Goal: Information Seeking & Learning: Learn about a topic

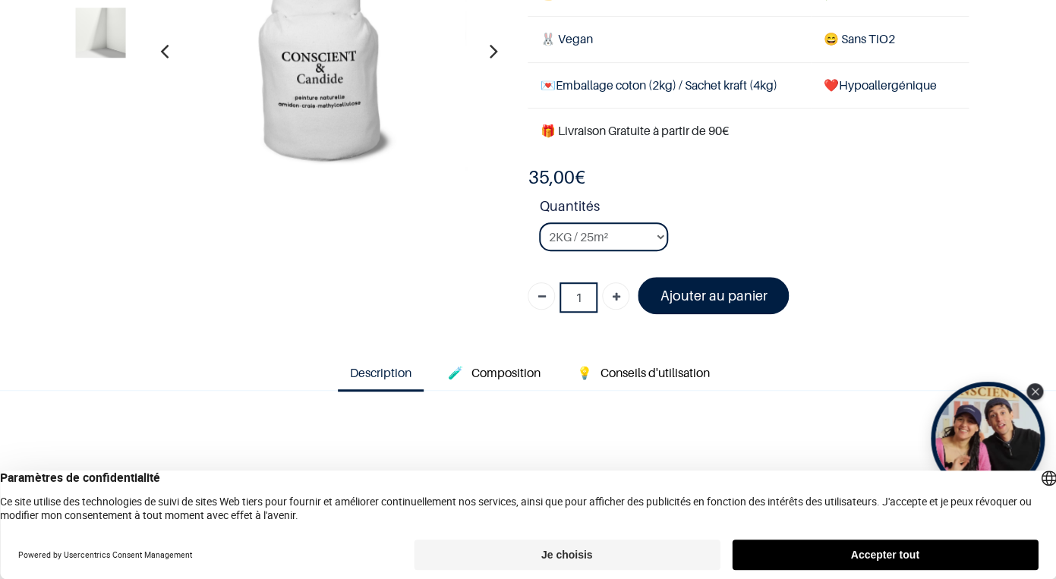
scroll to position [194, 0]
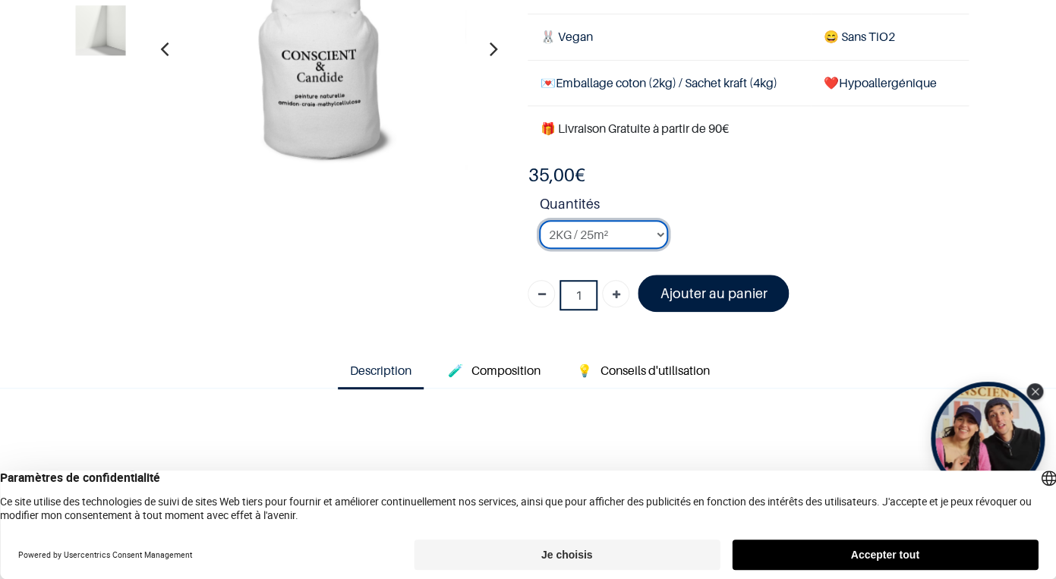
select select "2"
click option "4KG / 50m²" at bounding box center [0, 0] width 0 height 0
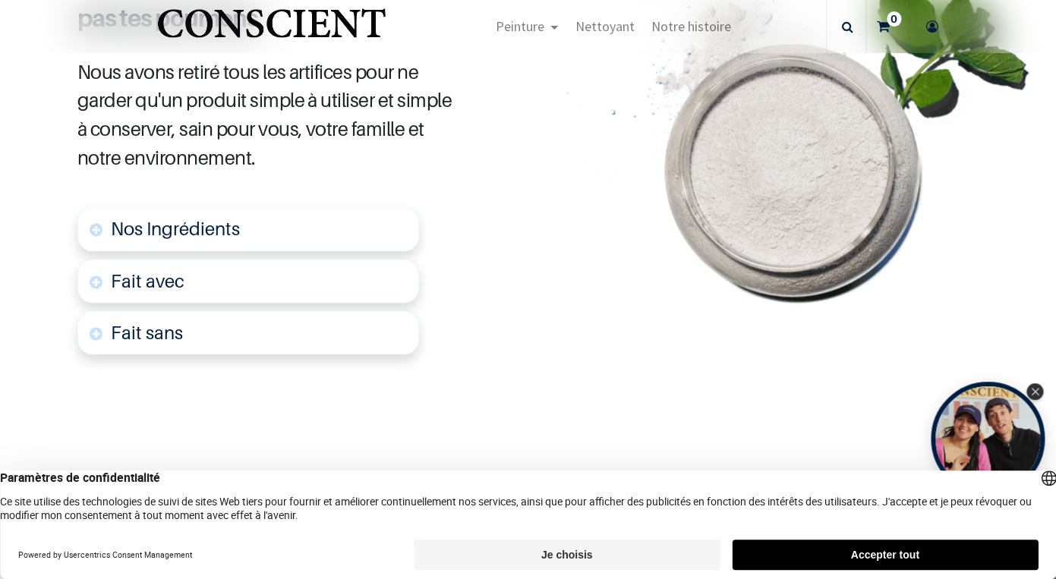
scroll to position [815, 0]
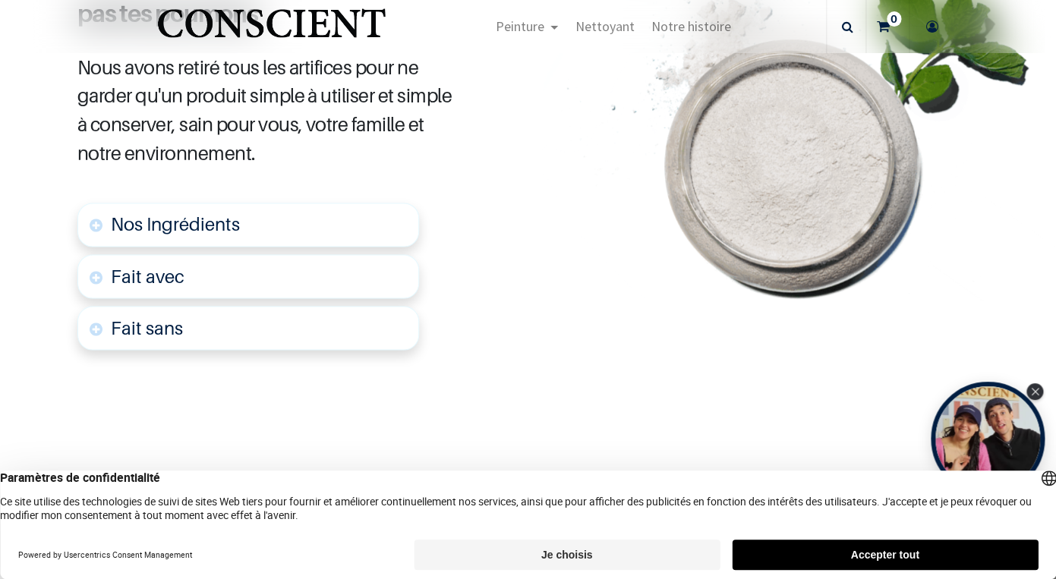
click at [327, 238] on link "Nos Ingrédients" at bounding box center [248, 225] width 343 height 44
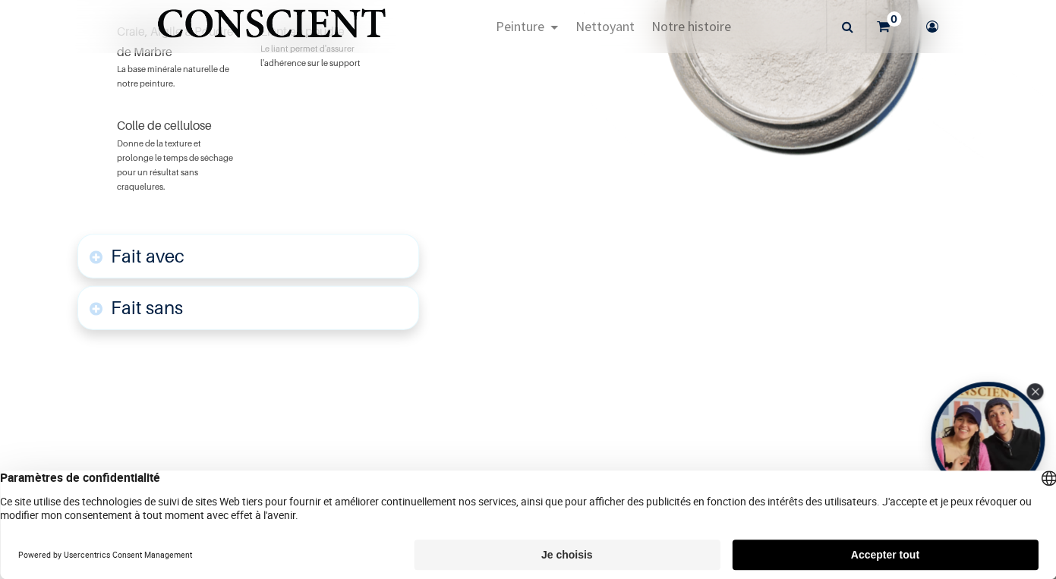
scroll to position [1088, 0]
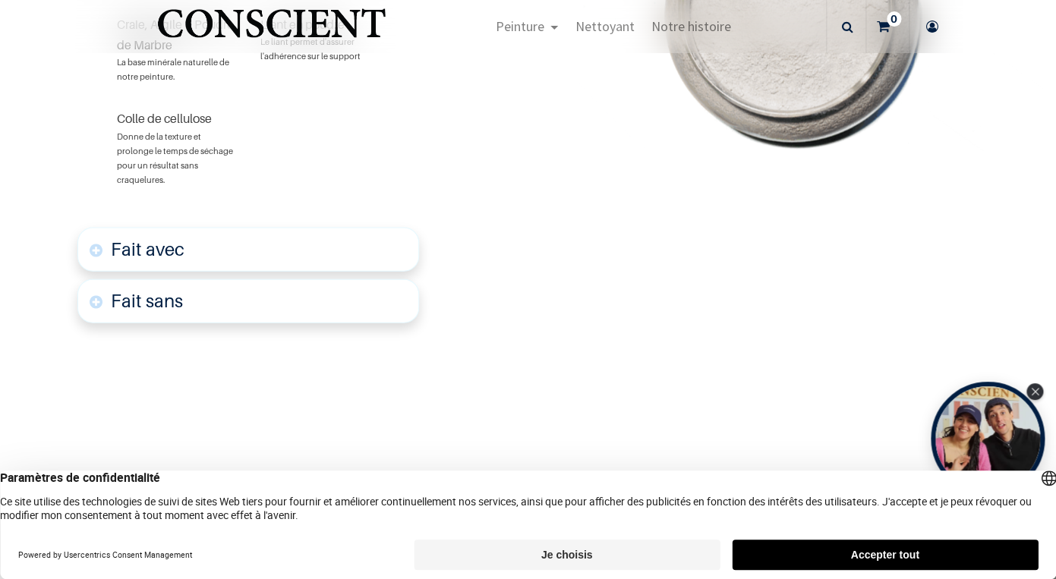
click at [355, 244] on link "Fait avec" at bounding box center [248, 250] width 343 height 44
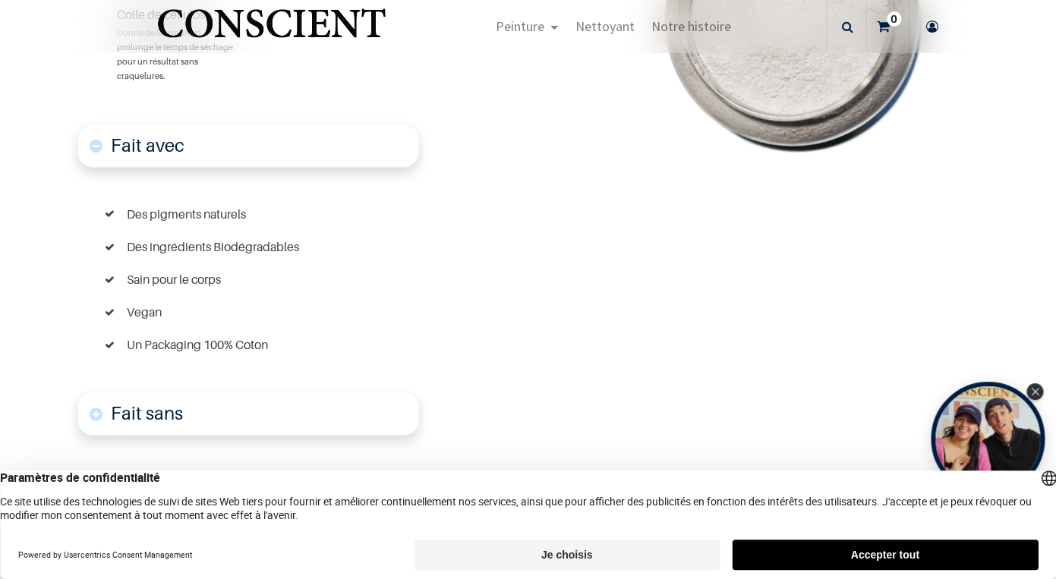
scroll to position [1197, 0]
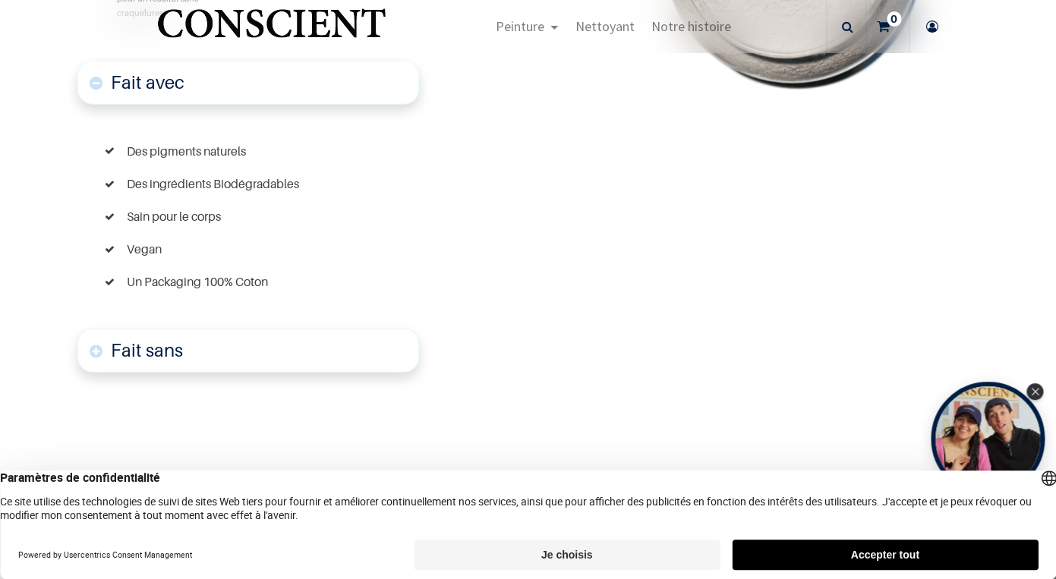
click at [287, 350] on link "Fait sans" at bounding box center [248, 351] width 343 height 44
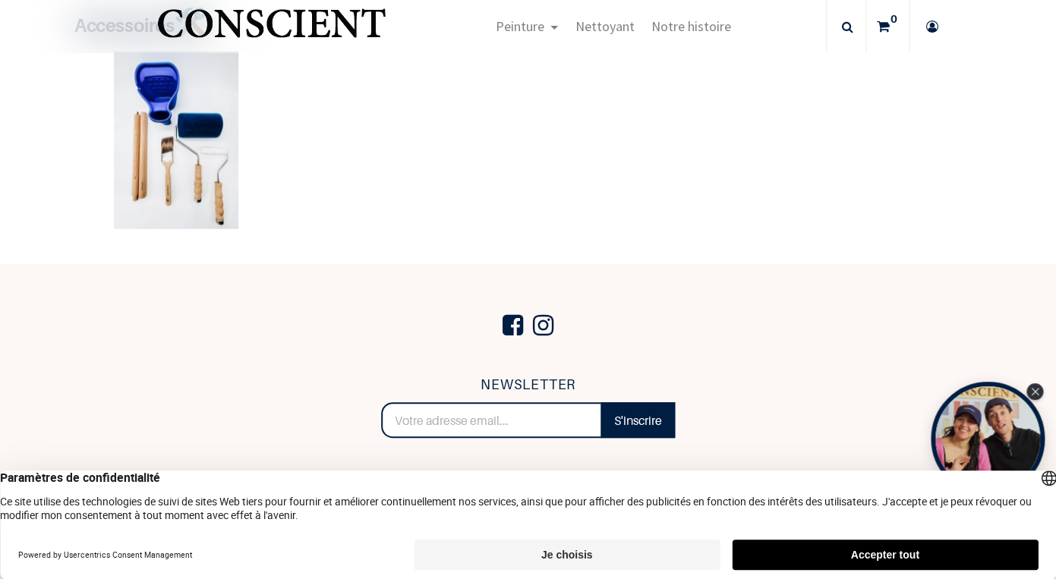
scroll to position [3841, 0]
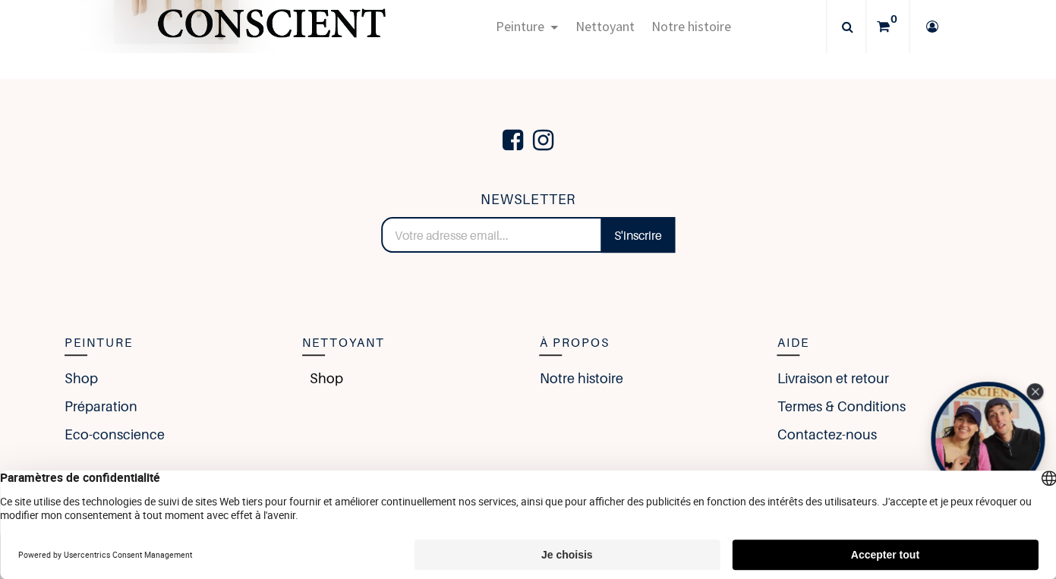
click at [318, 377] on link "Shop" at bounding box center [322, 378] width 41 height 21
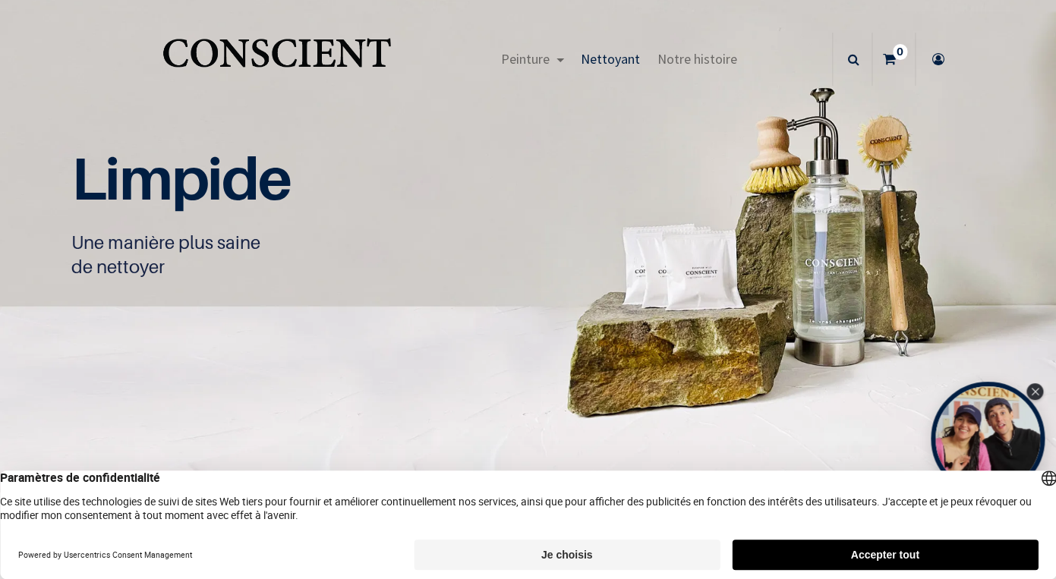
scroll to position [1, 0]
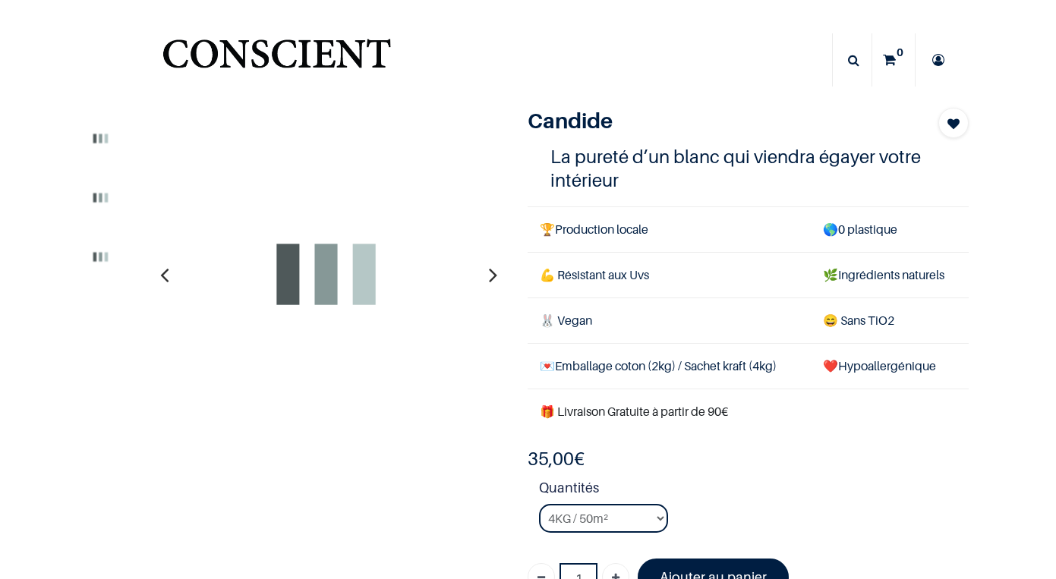
select select "2"
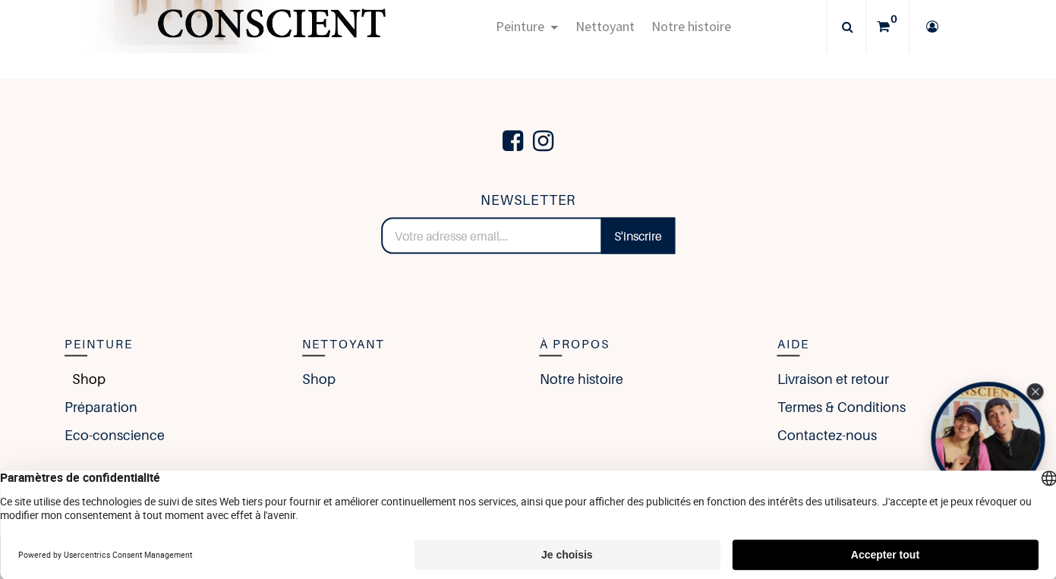
click at [86, 377] on link "Shop" at bounding box center [85, 378] width 41 height 21
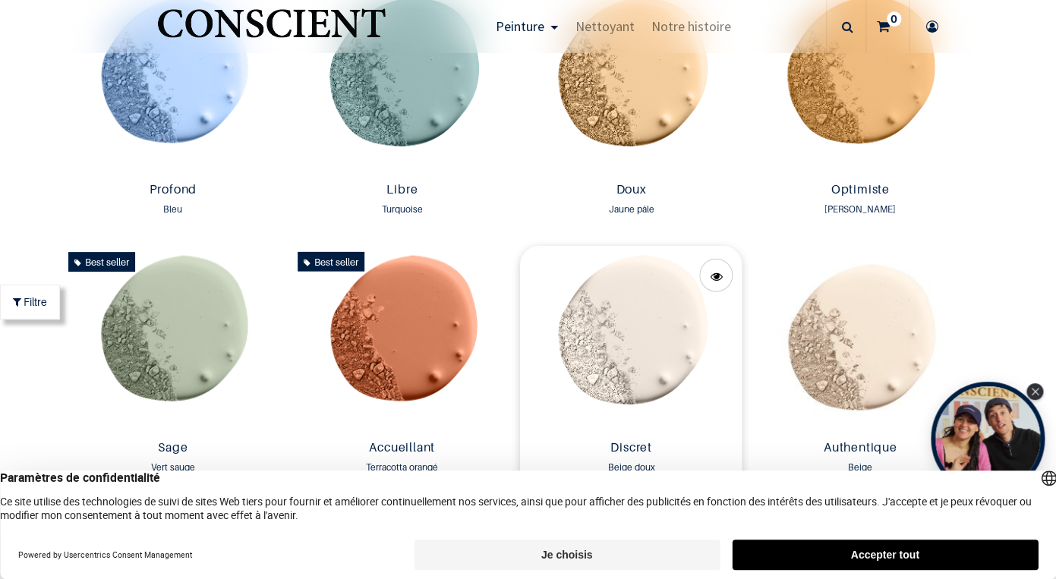
scroll to position [1104, 0]
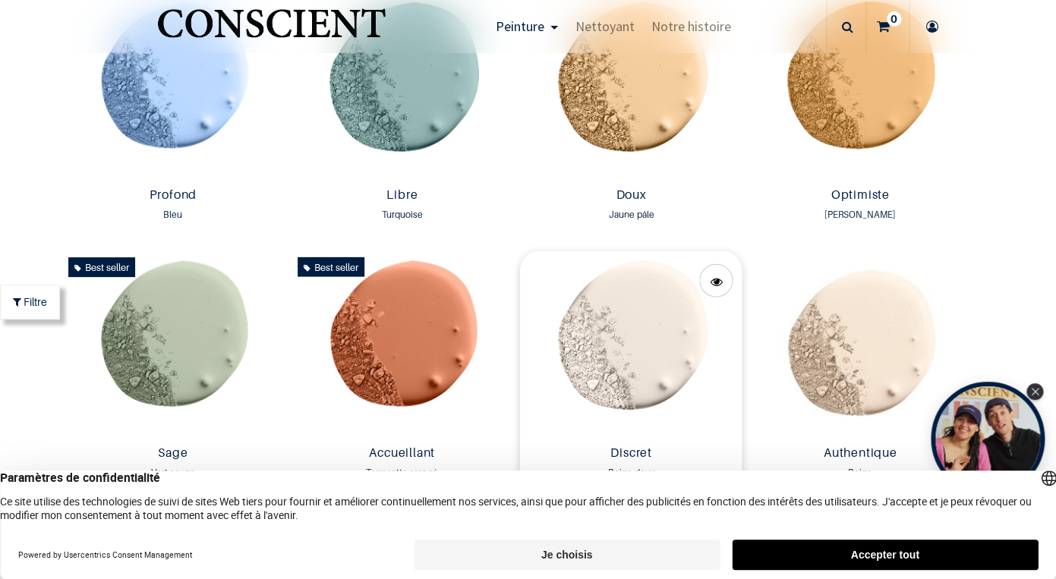
click at [655, 330] on img at bounding box center [631, 345] width 222 height 188
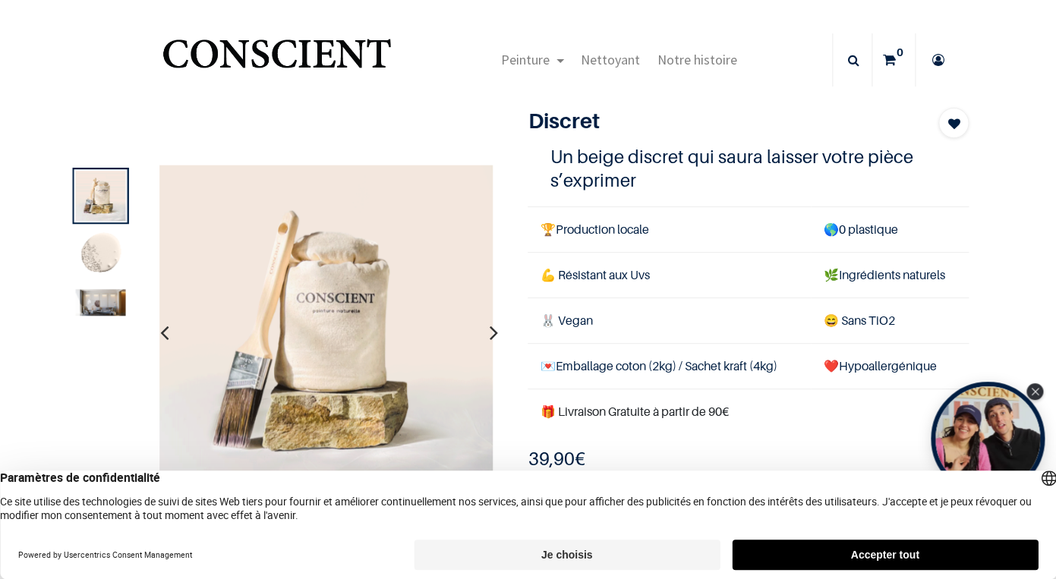
click at [489, 330] on icon "button" at bounding box center [493, 331] width 8 height 41
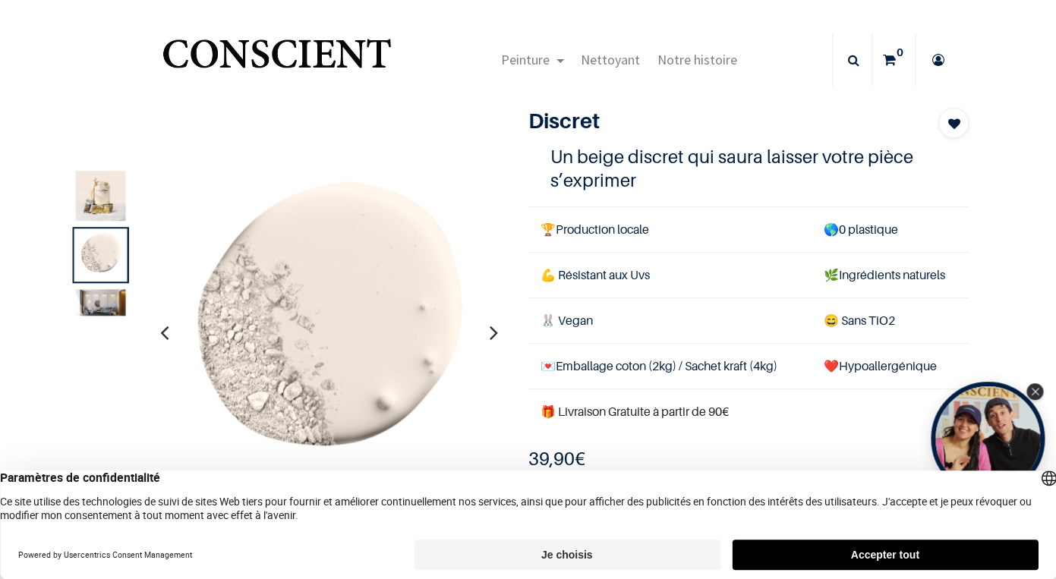
click at [489, 330] on icon "button" at bounding box center [493, 331] width 8 height 41
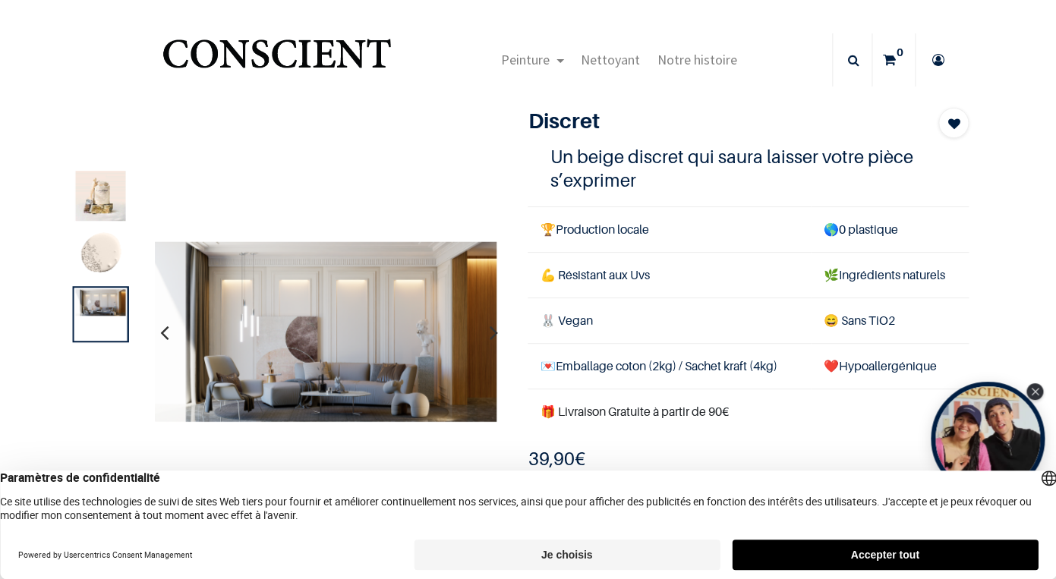
click at [489, 330] on icon "button" at bounding box center [493, 331] width 8 height 41
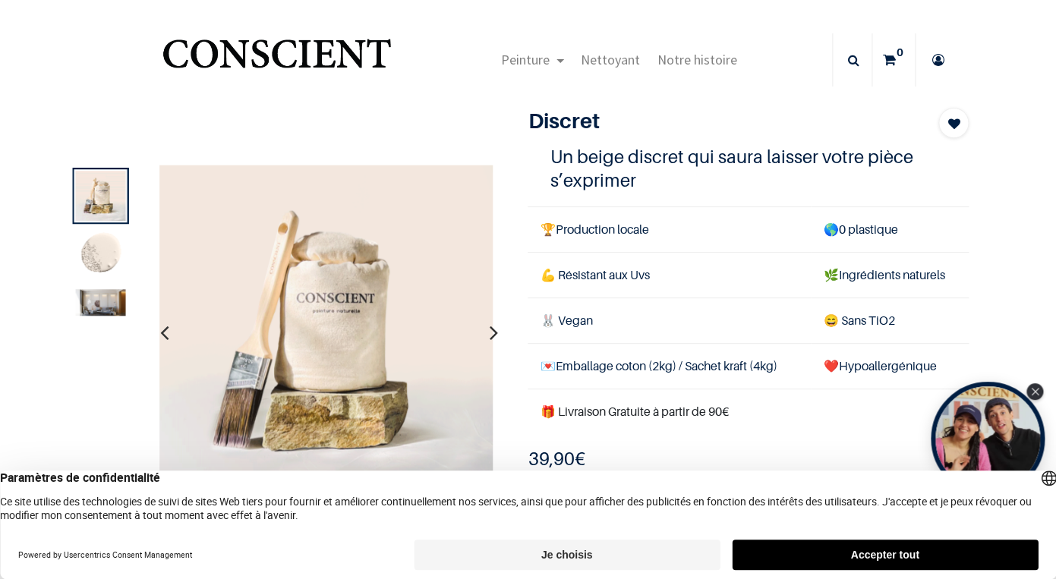
click at [489, 330] on icon "button" at bounding box center [493, 331] width 8 height 41
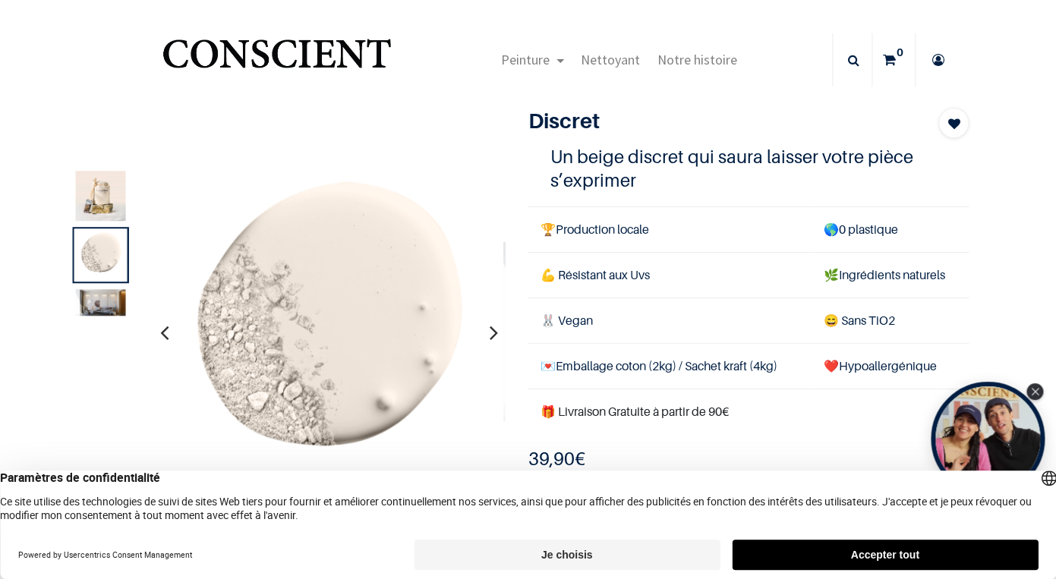
click at [489, 330] on icon "button" at bounding box center [493, 331] width 8 height 41
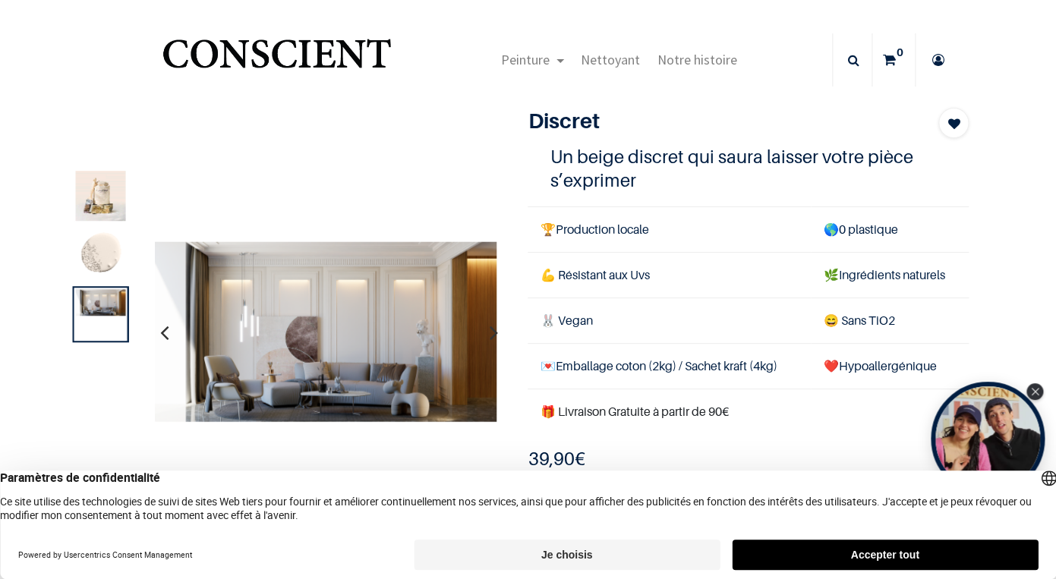
click at [489, 330] on icon "button" at bounding box center [493, 331] width 8 height 41
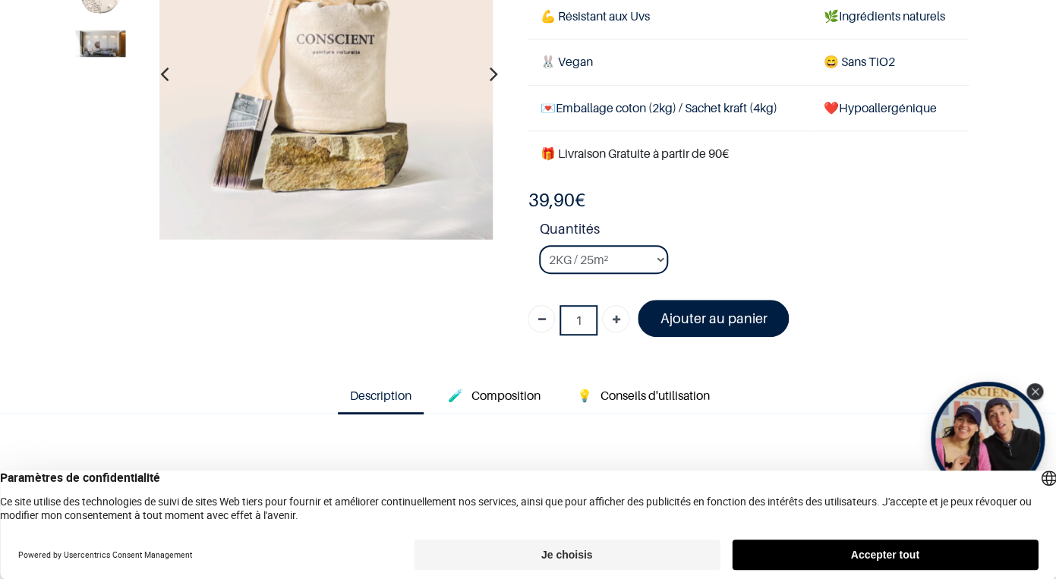
scroll to position [170, 0]
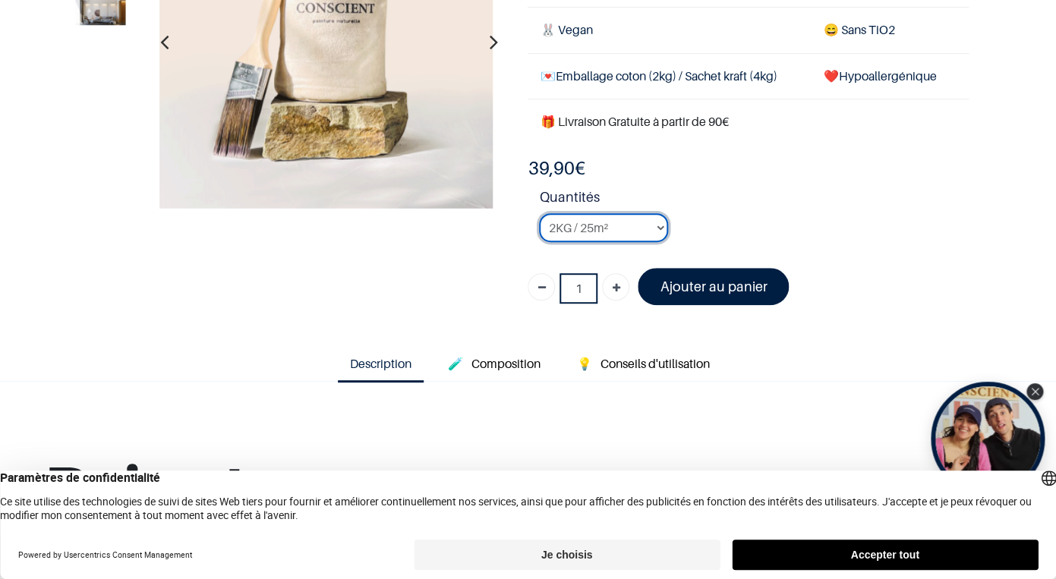
scroll to position [219, 0]
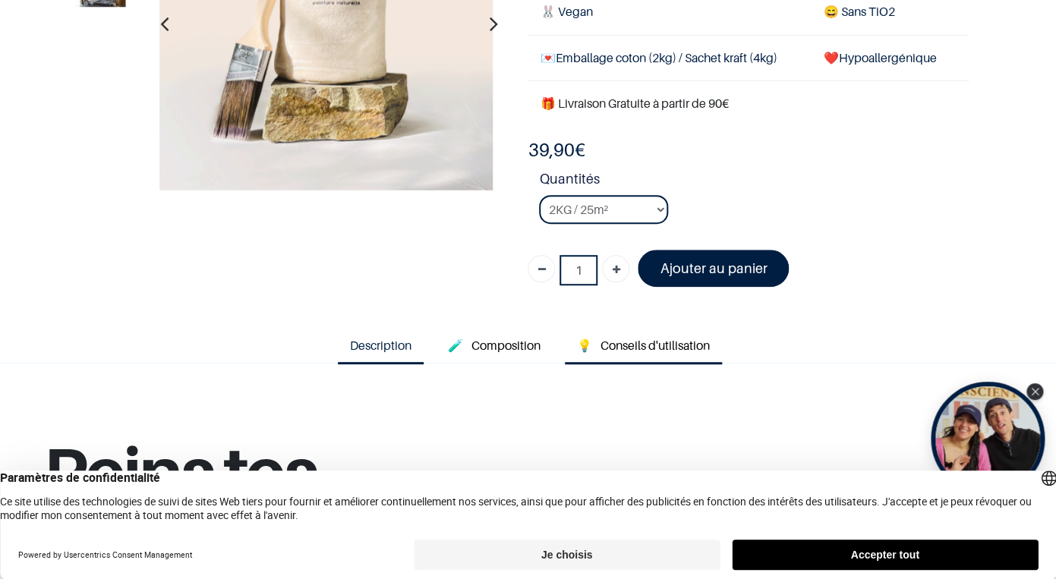
click at [682, 347] on span "Conseils d'utilisation" at bounding box center [655, 345] width 109 height 15
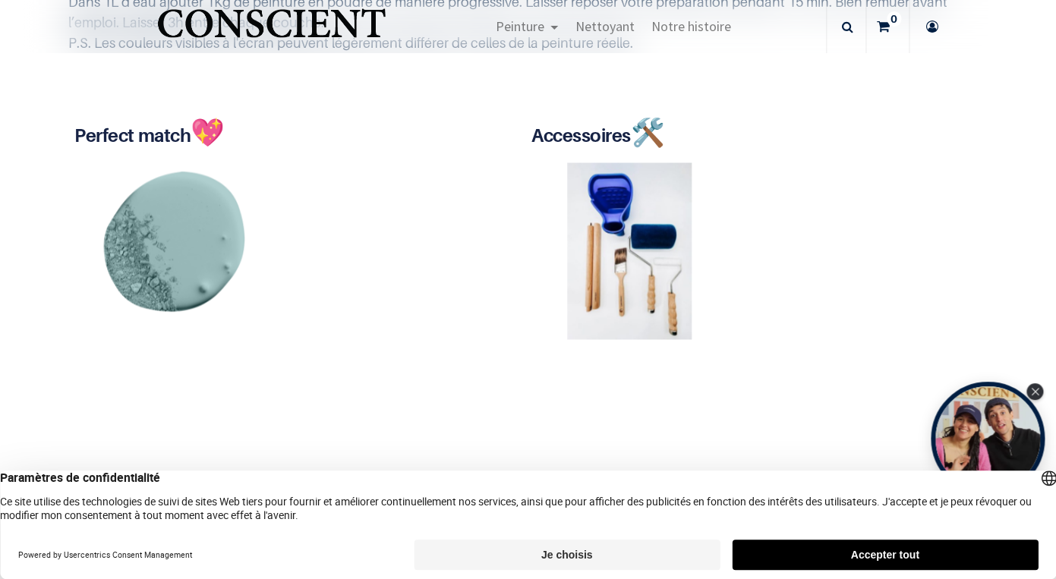
scroll to position [499, 0]
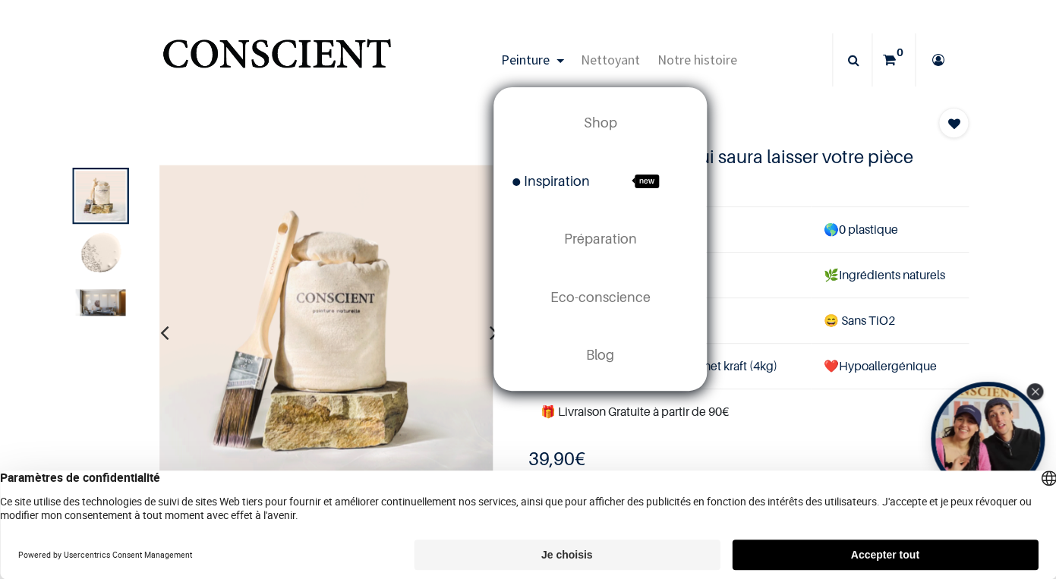
click at [560, 182] on span "Inspiration" at bounding box center [551, 181] width 77 height 16
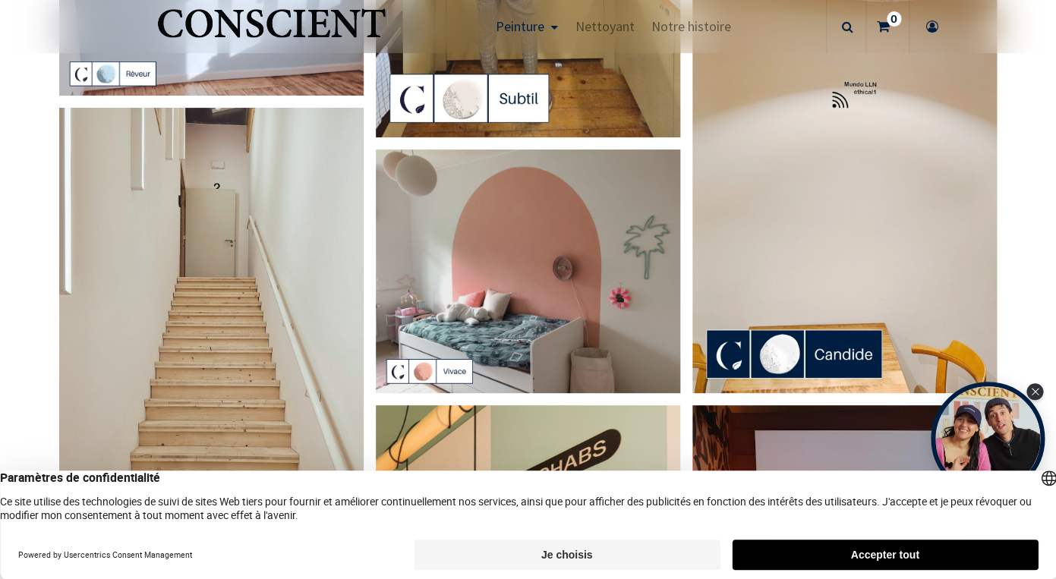
scroll to position [423, 0]
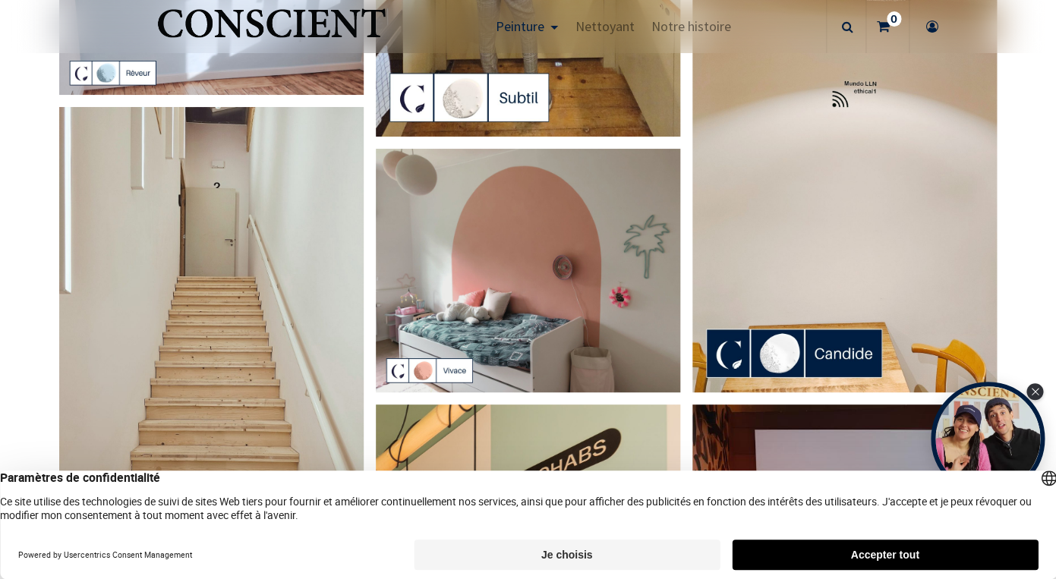
click at [157, 314] on img at bounding box center [211, 378] width 305 height 542
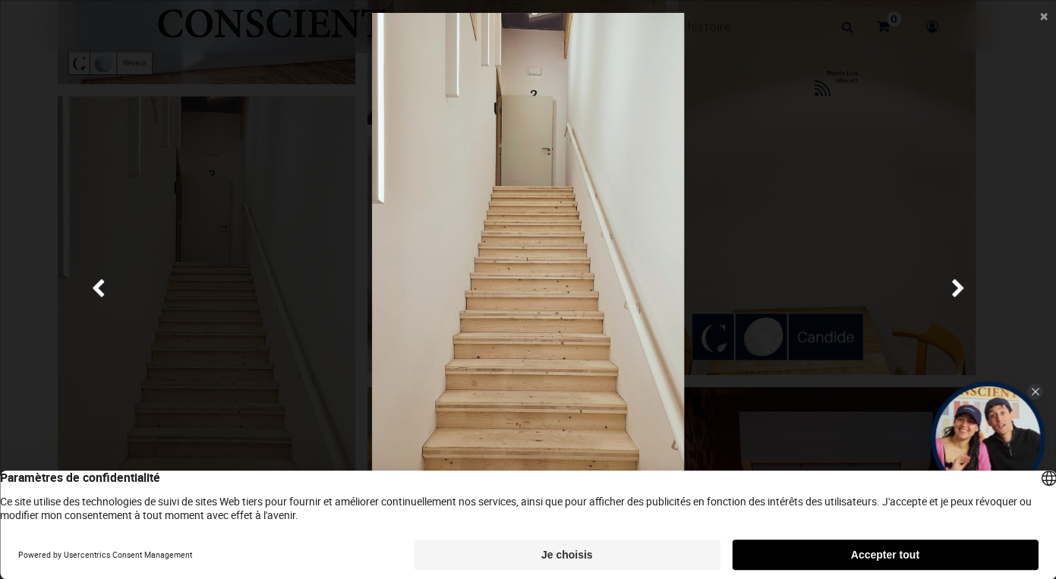
click at [883, 541] on button "Accepter tout" at bounding box center [885, 555] width 306 height 30
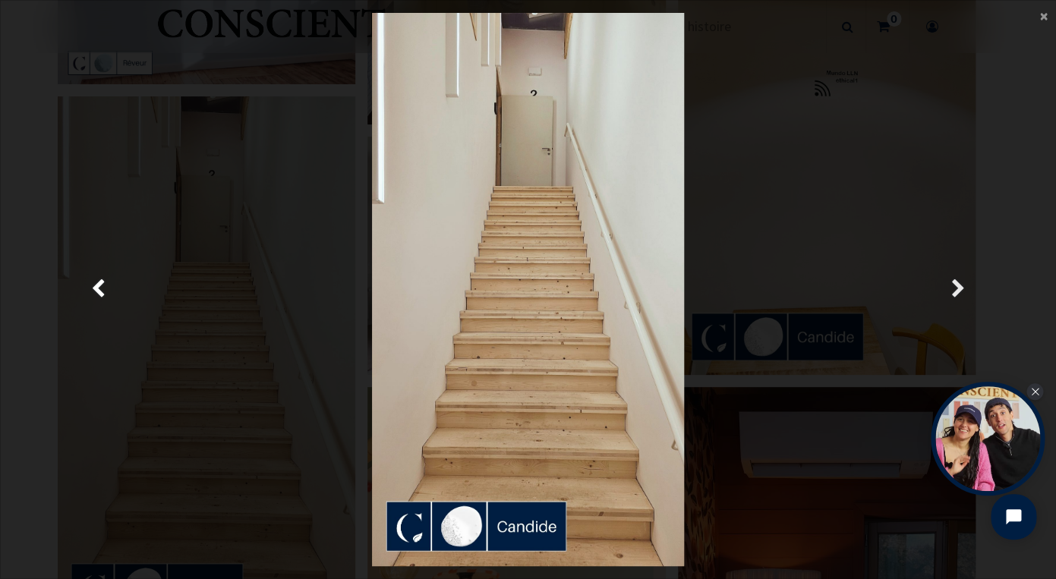
click at [961, 287] on span "Suivante" at bounding box center [959, 290] width 14 height 30
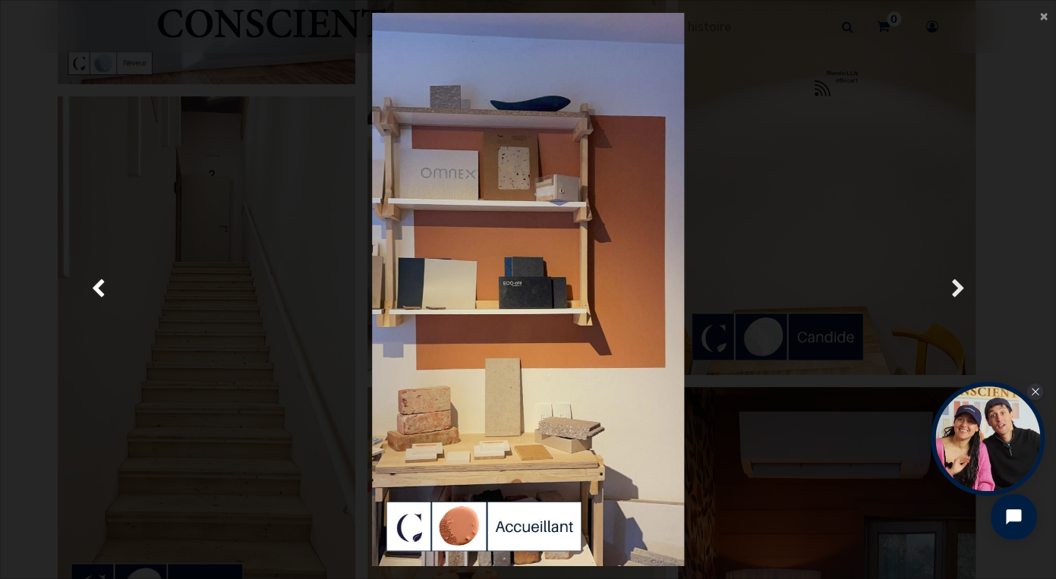
click at [961, 287] on span "Suivante" at bounding box center [959, 290] width 14 height 30
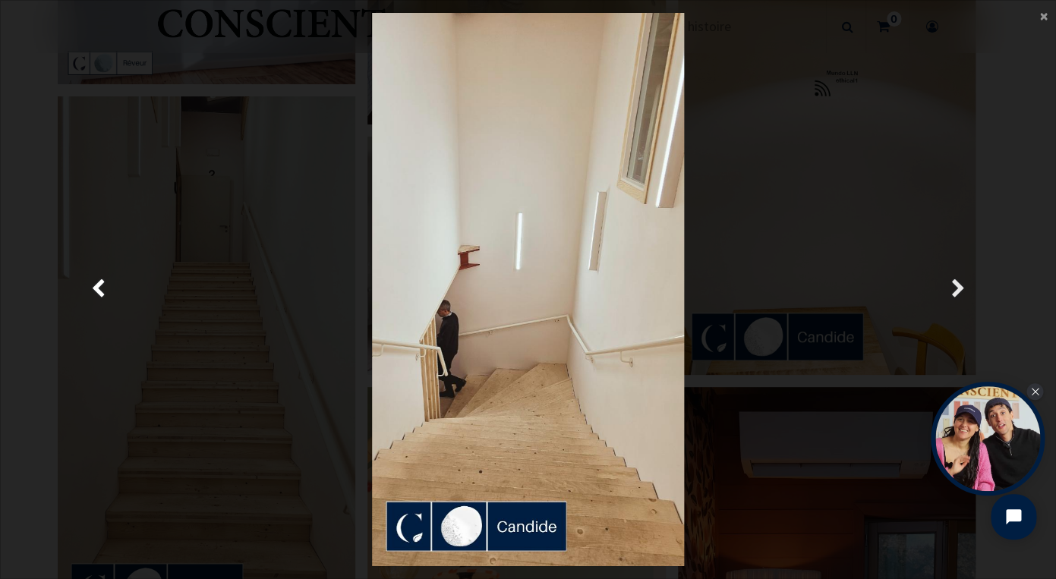
click at [961, 287] on span "Suivante" at bounding box center [959, 290] width 14 height 30
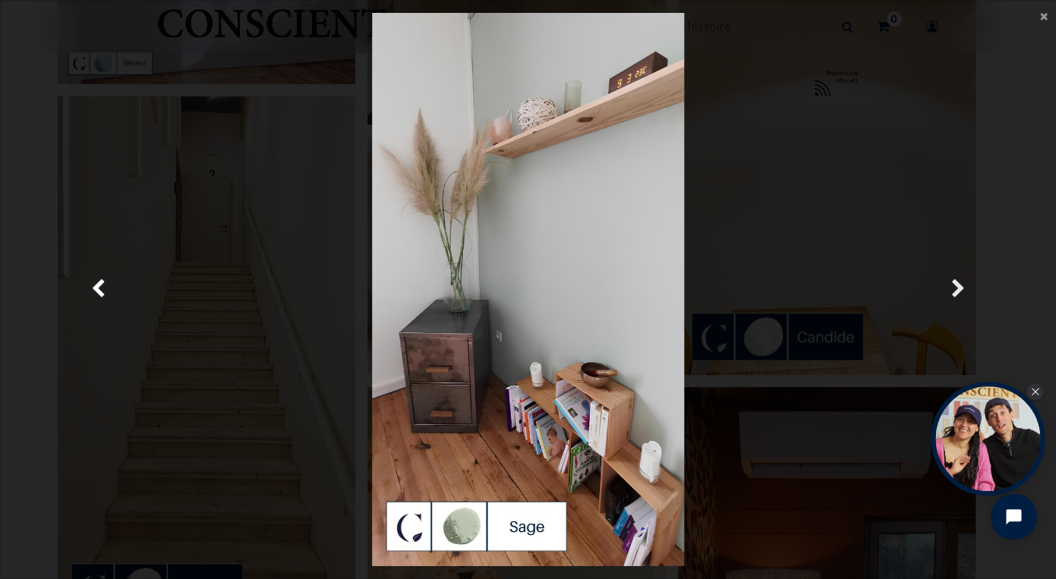
click at [961, 287] on span "Suivante" at bounding box center [959, 290] width 14 height 30
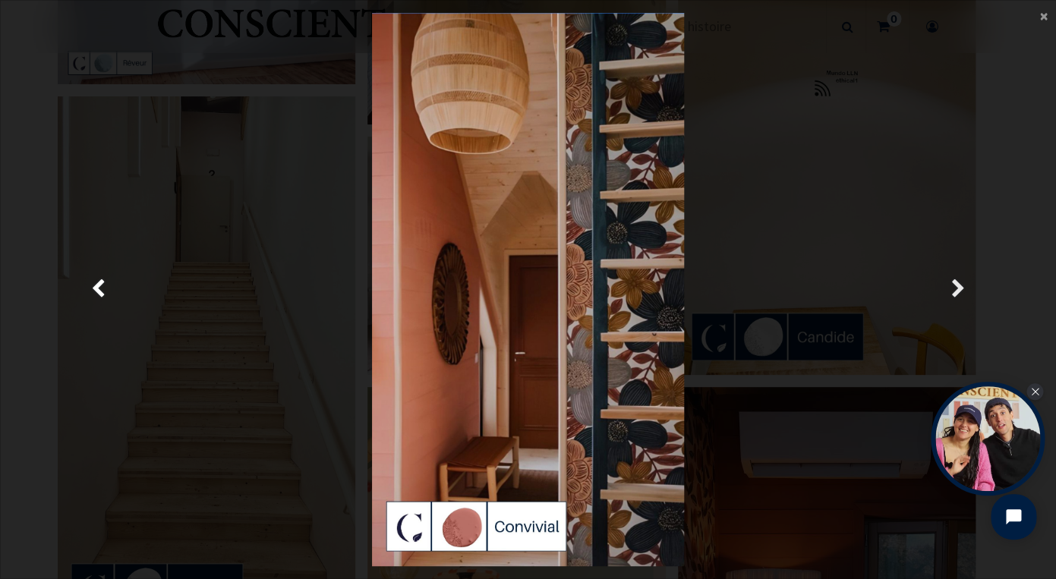
click at [961, 287] on span "Suivante" at bounding box center [959, 290] width 14 height 30
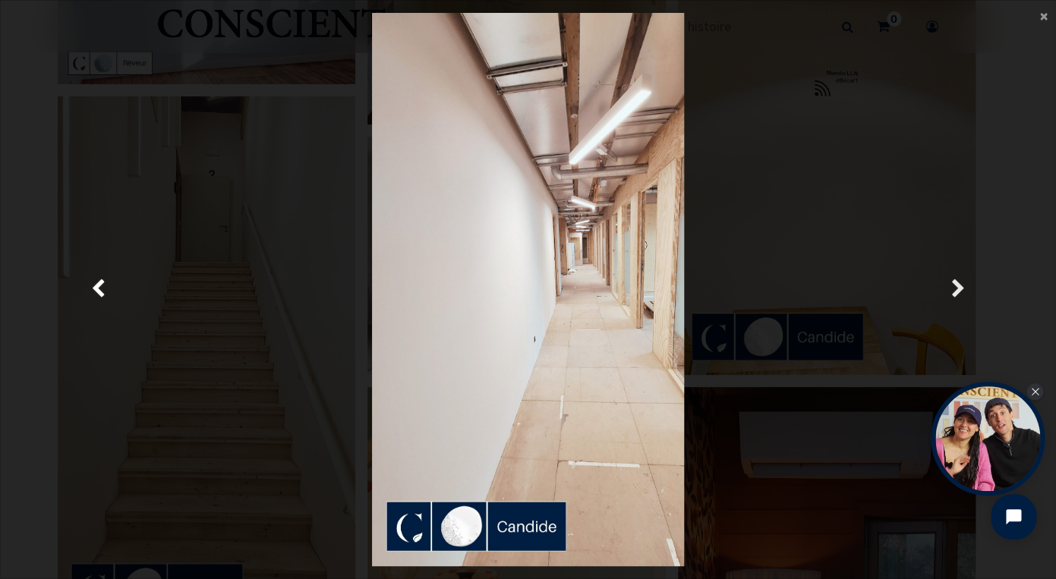
click at [961, 287] on span "Suivante" at bounding box center [959, 290] width 14 height 30
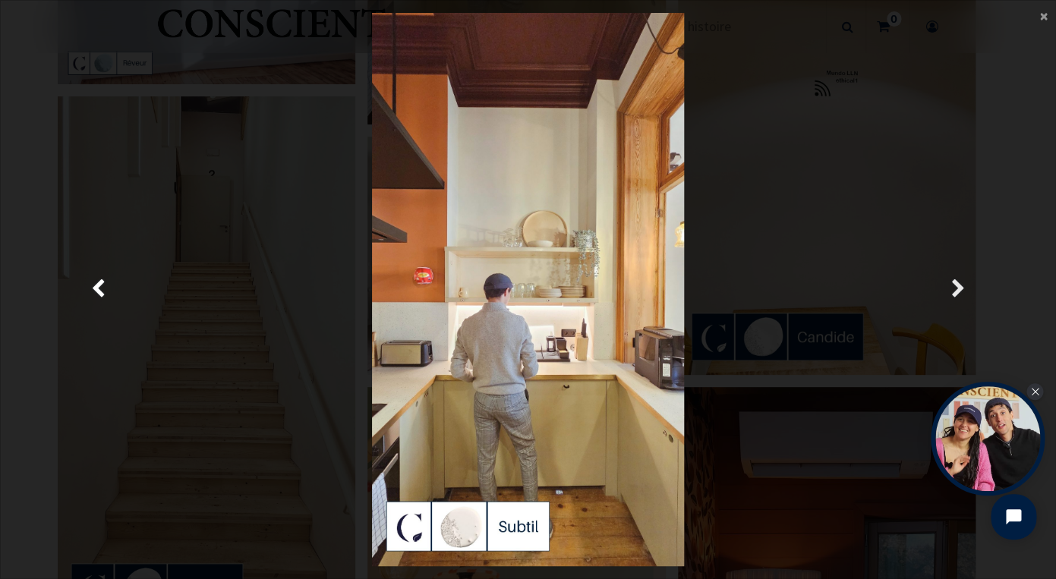
click at [961, 287] on span "Suivante" at bounding box center [959, 290] width 14 height 30
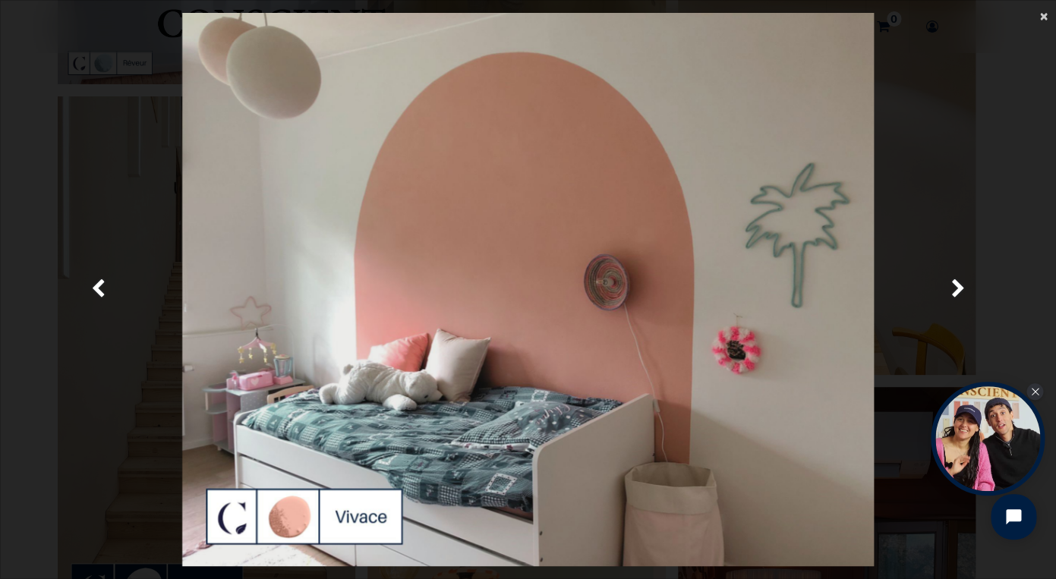
click at [1047, 16] on span "×" at bounding box center [1044, 15] width 8 height 21
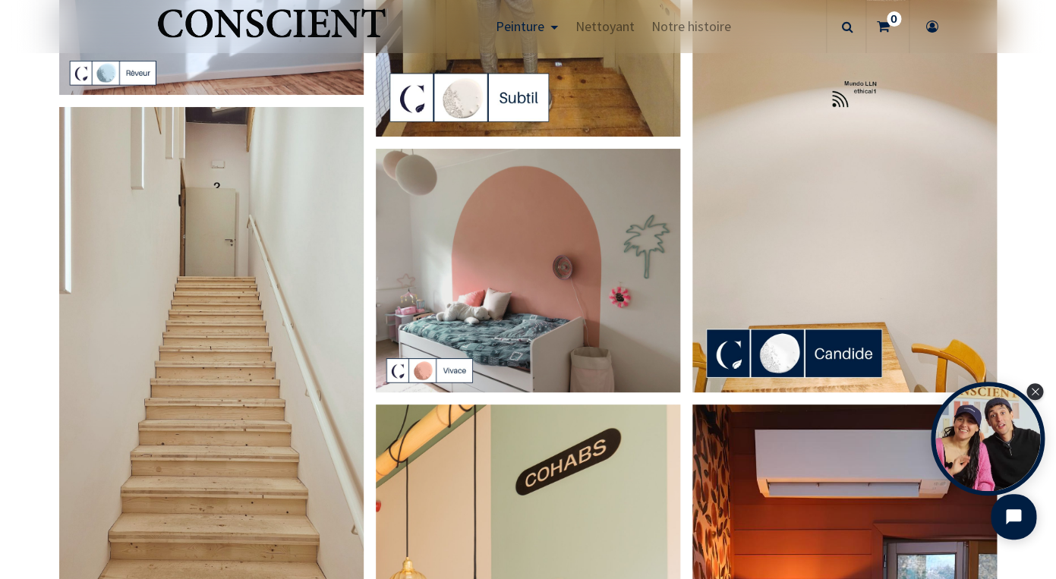
click at [851, 23] on icon at bounding box center [847, 26] width 11 height 53
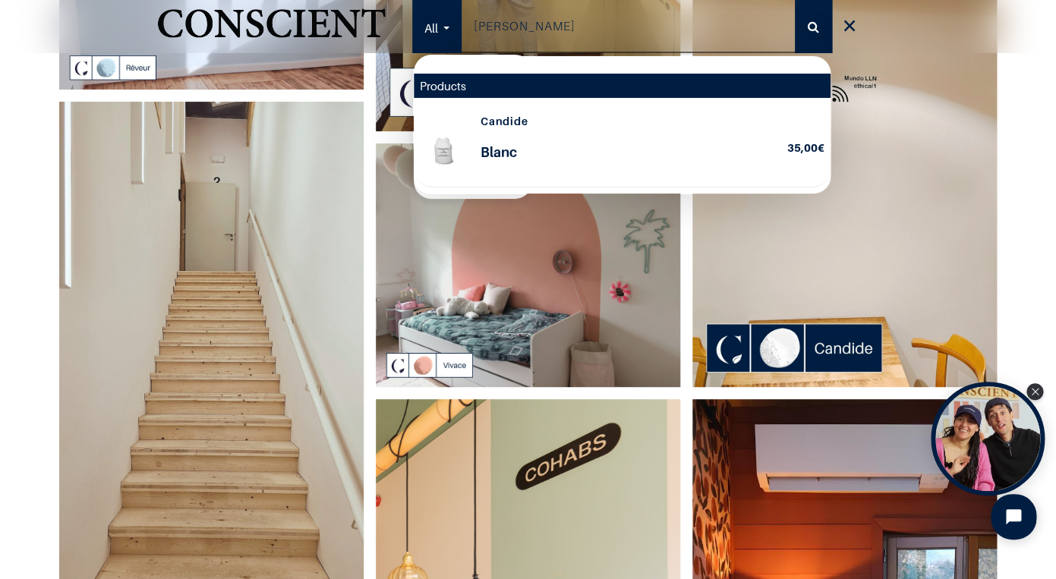
type input "candi"
click at [522, 134] on div "Candide Blanc" at bounding box center [628, 147] width 319 height 65
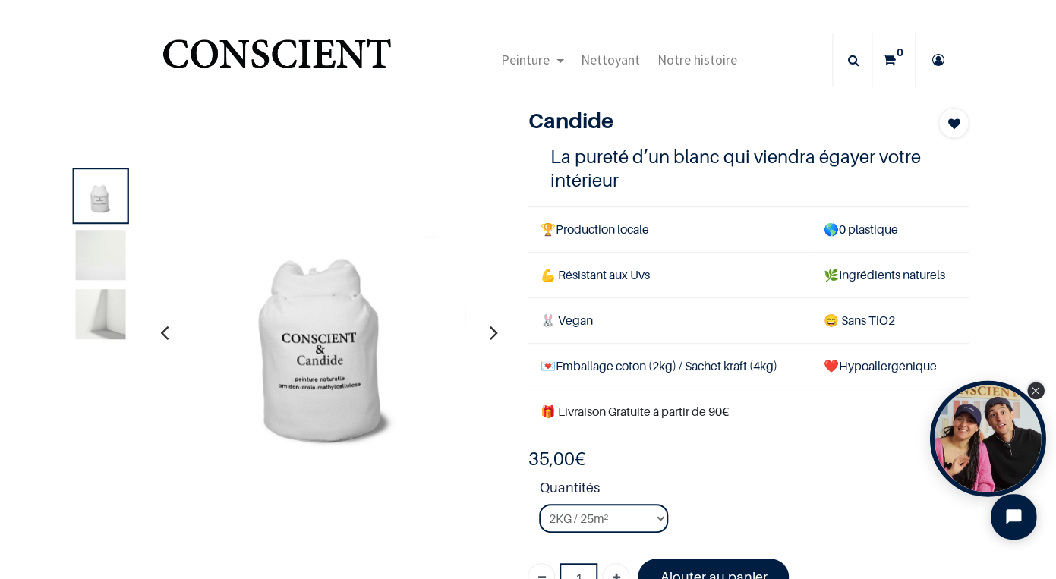
click at [1034, 388] on icon "Close Tolstoy widget" at bounding box center [1036, 391] width 8 height 8
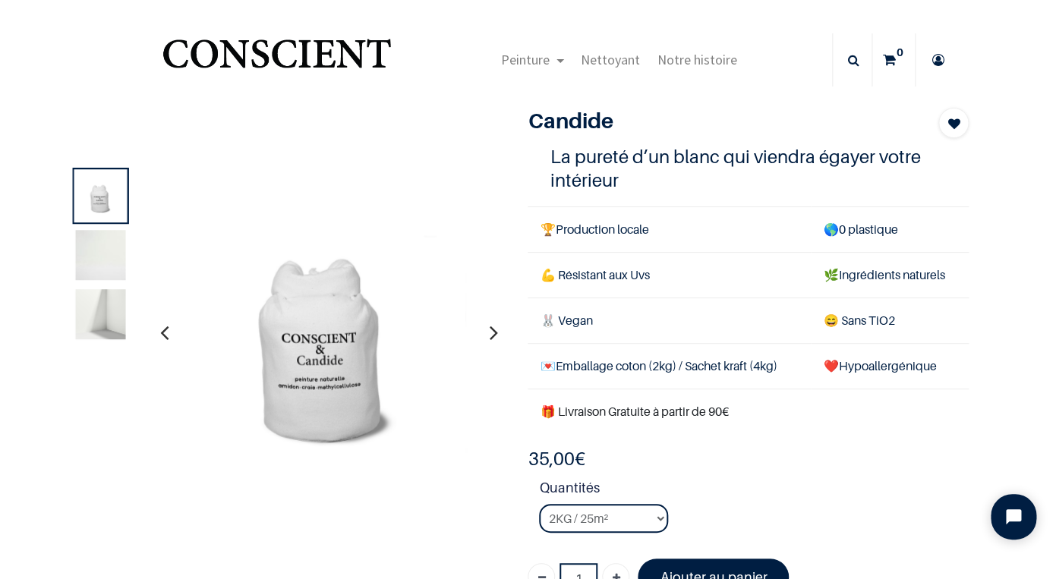
click at [307, 349] on img at bounding box center [326, 332] width 334 height 334
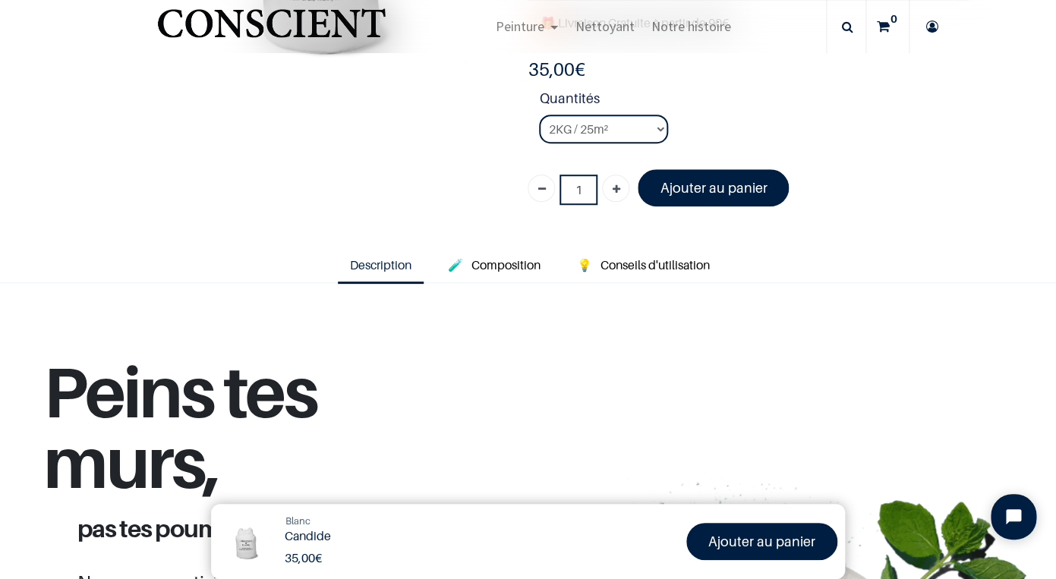
scroll to position [301, 0]
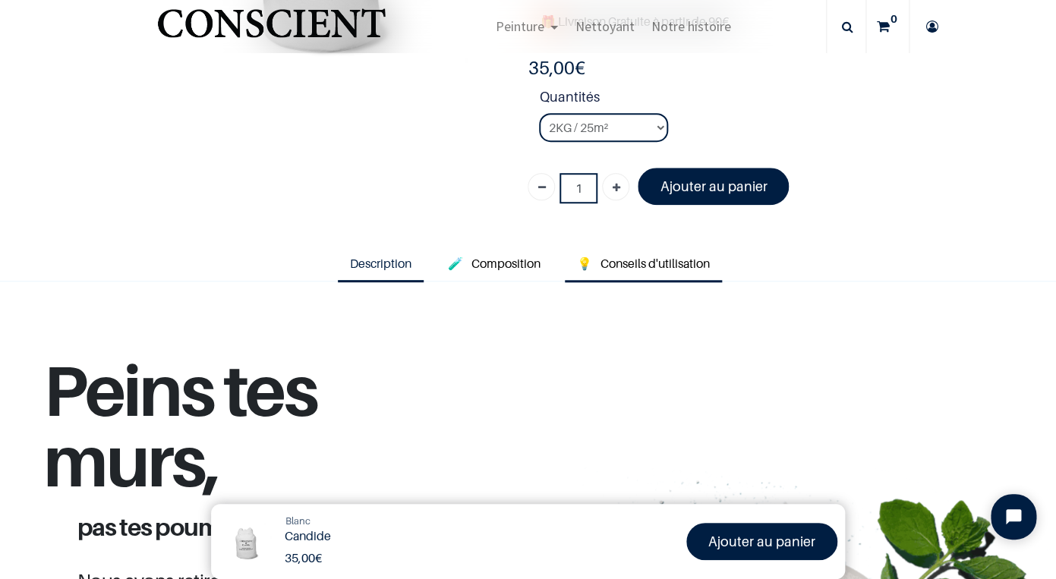
click at [636, 262] on span "Conseils d'utilisation" at bounding box center [655, 263] width 109 height 15
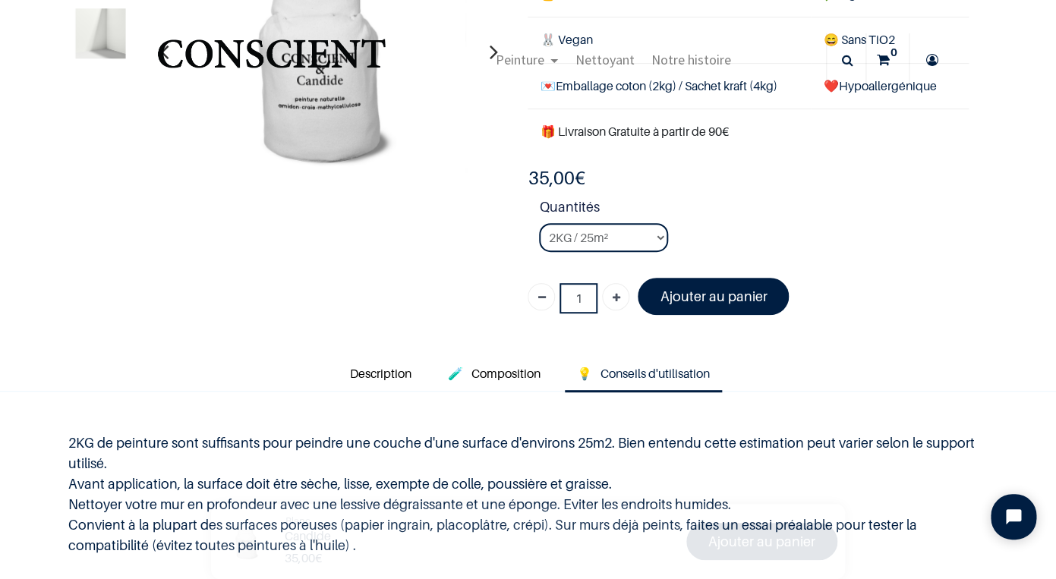
scroll to position [178, 0]
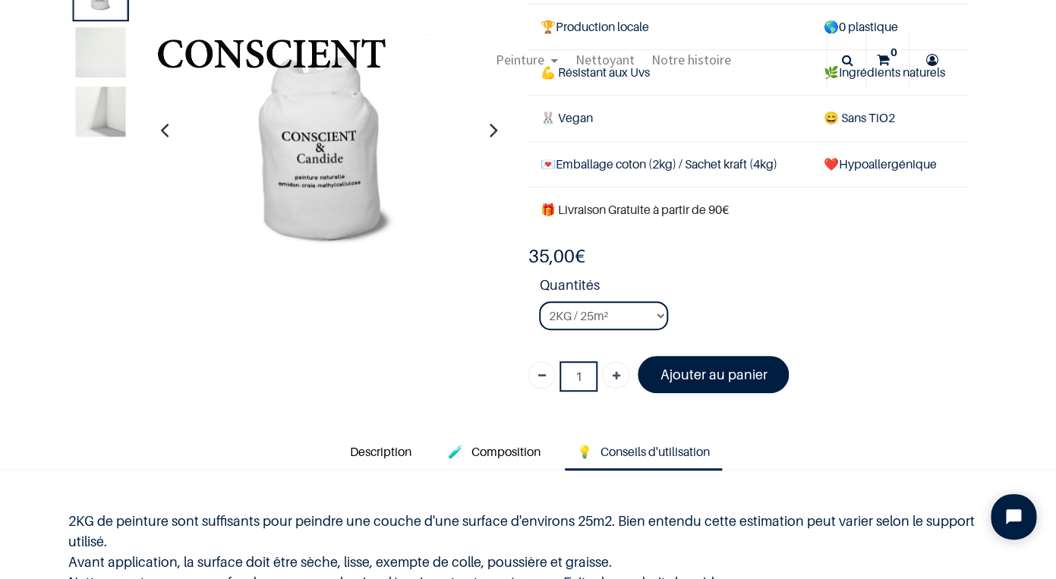
scroll to position [99, 0]
